Goal: Task Accomplishment & Management: Manage account settings

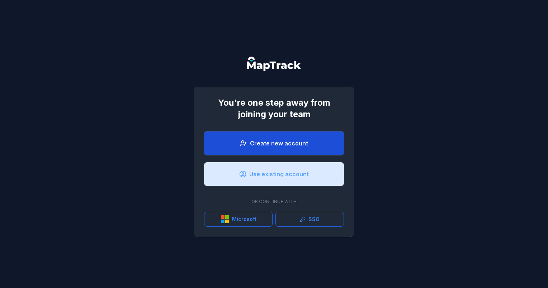
click at [301, 153] on link "Create new account" at bounding box center [274, 144] width 140 height 24
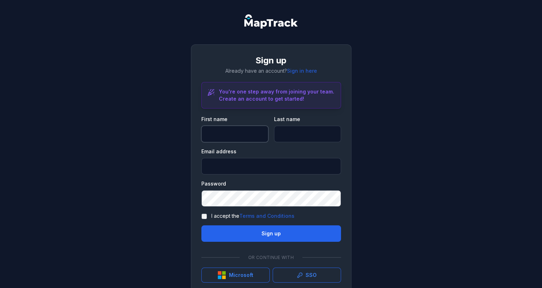
click at [234, 138] on input "text" at bounding box center [234, 134] width 67 height 16
type input "*****"
click at [306, 137] on input "text" at bounding box center [307, 134] width 67 height 16
type input "*****"
click at [242, 171] on input "email" at bounding box center [271, 166] width 140 height 16
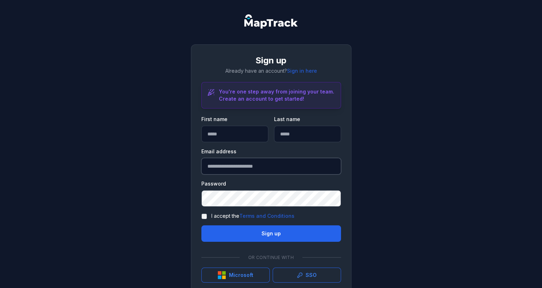
type input "**********"
click at [212, 215] on label "I accept the Terms and Conditions" at bounding box center [252, 216] width 83 height 7
click at [274, 235] on button "Sign up" at bounding box center [271, 233] width 140 height 16
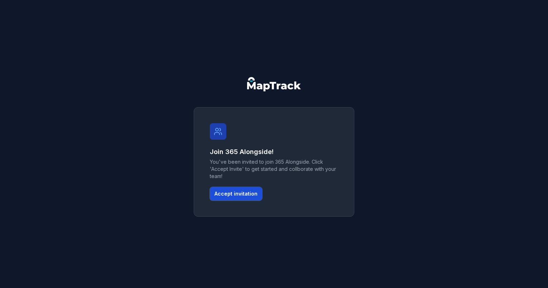
click at [237, 192] on button "Accept invitation" at bounding box center [236, 194] width 52 height 14
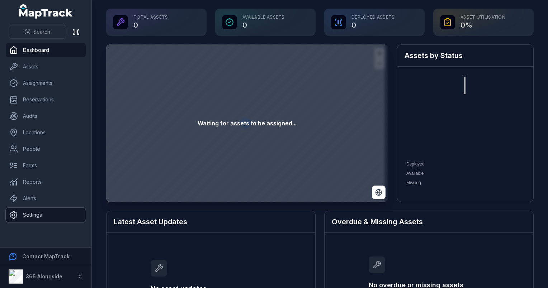
click at [47, 213] on link "Settings" at bounding box center [46, 215] width 80 height 14
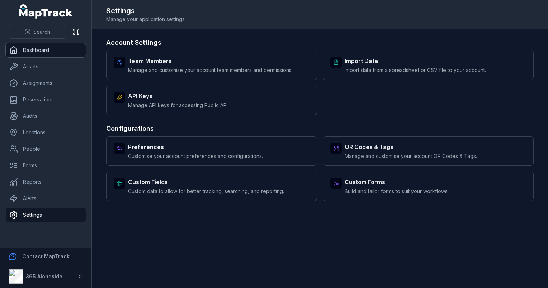
click at [61, 51] on link "Dashboard" at bounding box center [46, 50] width 80 height 14
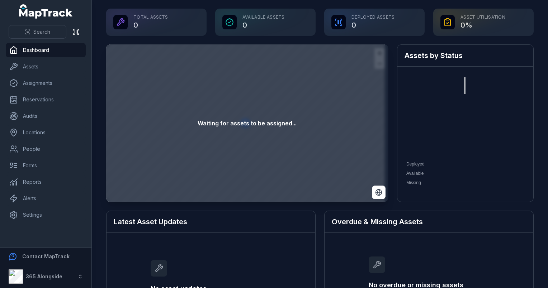
click at [459, 80] on foreignobject "Deployed Available Missing" at bounding box center [464, 131] width 120 height 114
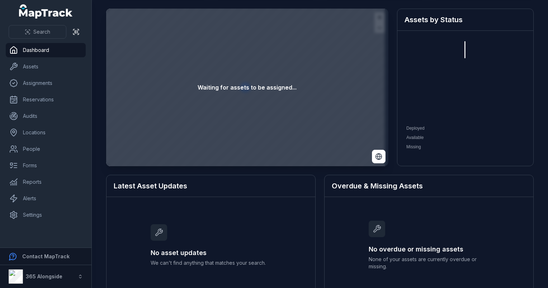
scroll to position [31, 0]
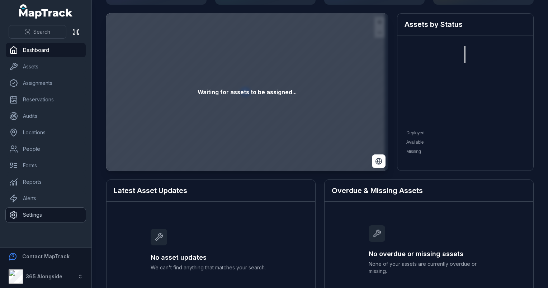
click at [34, 210] on link "Settings" at bounding box center [46, 215] width 80 height 14
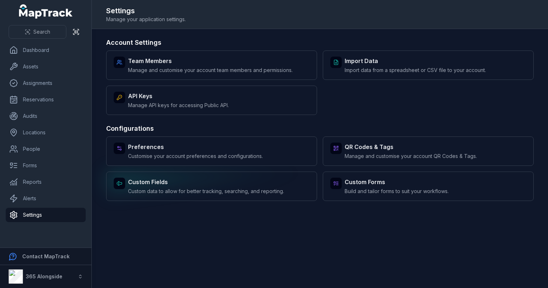
click at [234, 185] on strong "Custom Fields" at bounding box center [206, 182] width 156 height 9
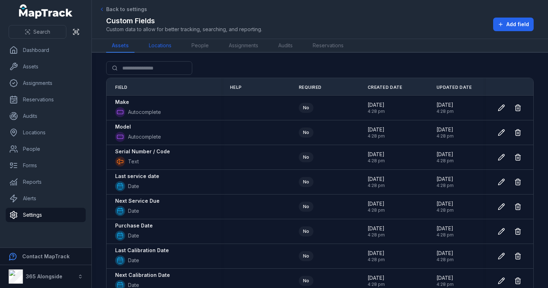
click at [166, 42] on link "Locations" at bounding box center [160, 46] width 34 height 14
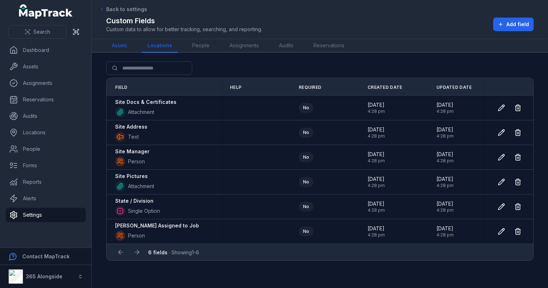
click at [129, 49] on link "Assets" at bounding box center [119, 46] width 27 height 14
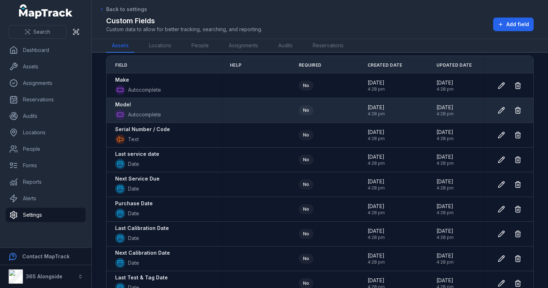
scroll to position [23, 0]
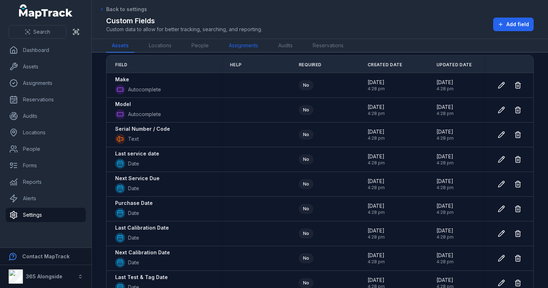
click at [240, 49] on link "Assignments" at bounding box center [243, 46] width 41 height 14
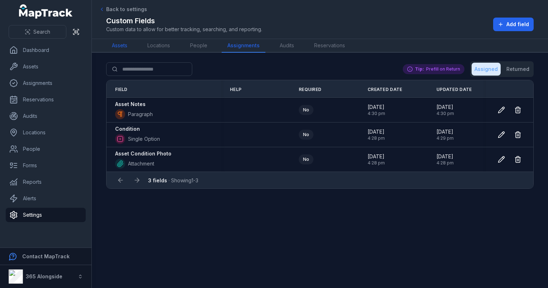
click at [130, 42] on link "Assets" at bounding box center [119, 46] width 27 height 14
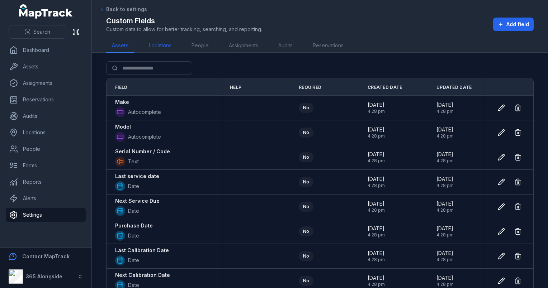
click at [166, 45] on link "Locations" at bounding box center [160, 46] width 34 height 14
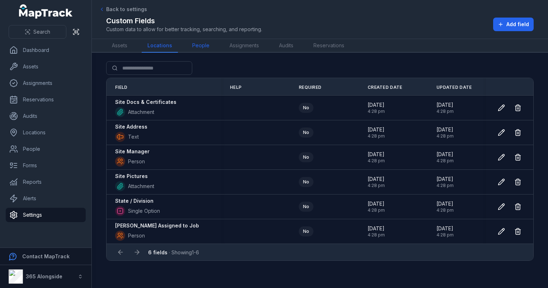
click at [191, 48] on link "People" at bounding box center [200, 46] width 29 height 14
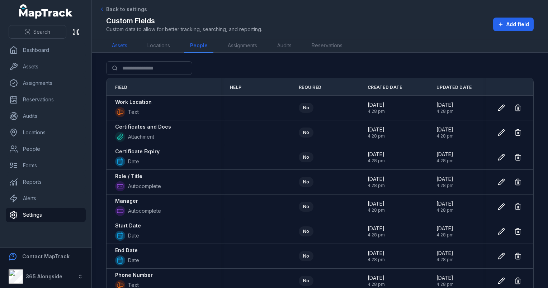
click at [113, 49] on link "Assets" at bounding box center [119, 46] width 27 height 14
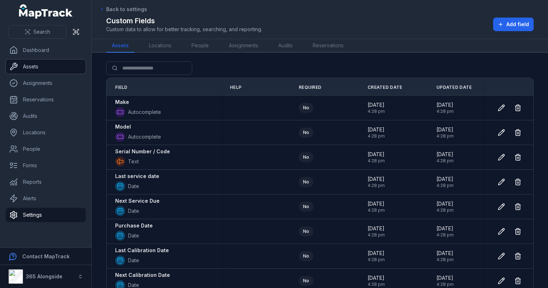
click at [71, 67] on link "Assets" at bounding box center [46, 66] width 80 height 14
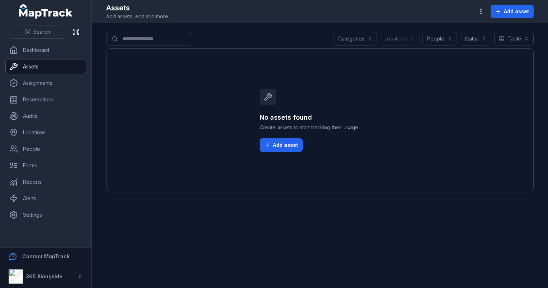
click at [358, 38] on button "Categories" at bounding box center [354, 39] width 43 height 14
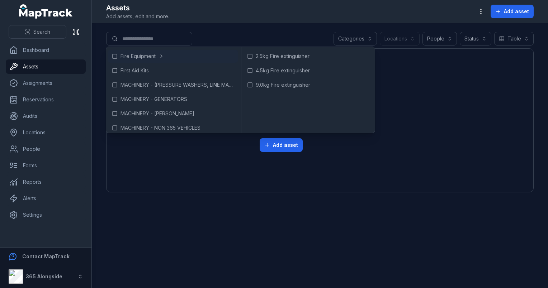
click at [225, 22] on header "Toggle Navigation Assets Add assets, edit and more. Add asset" at bounding box center [320, 11] width 456 height 23
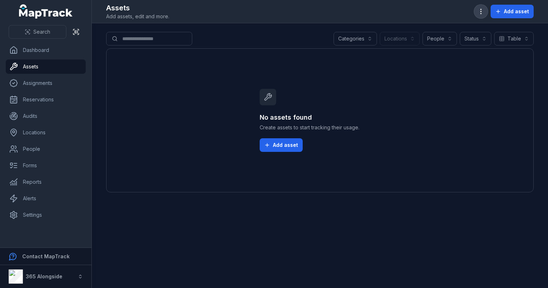
click at [480, 11] on icon "button" at bounding box center [480, 11] width 7 height 7
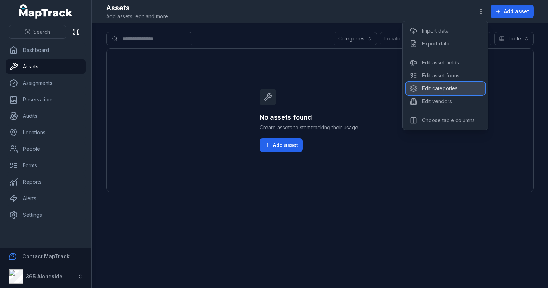
click at [446, 84] on div "Edit categories" at bounding box center [445, 88] width 80 height 13
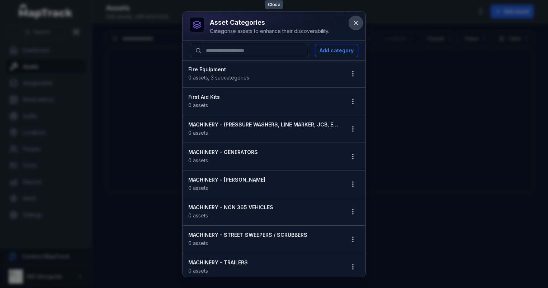
click at [355, 25] on icon at bounding box center [355, 22] width 7 height 7
